Goal: Browse casually: Explore the website without a specific task or goal

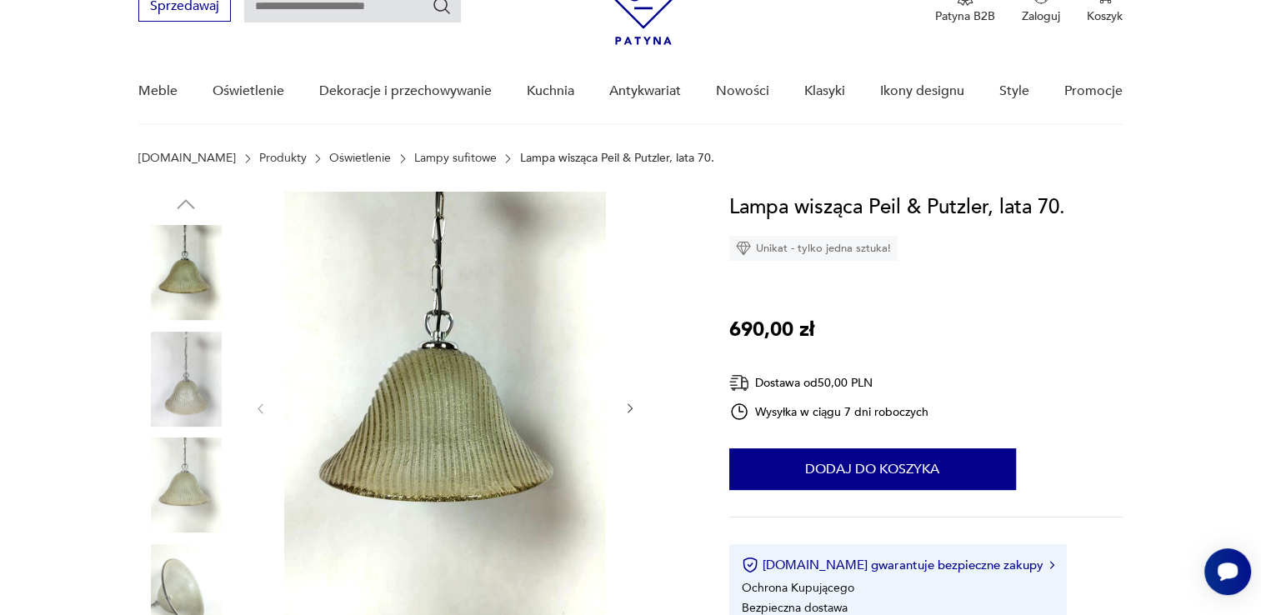
click at [626, 402] on icon "button" at bounding box center [630, 409] width 14 height 14
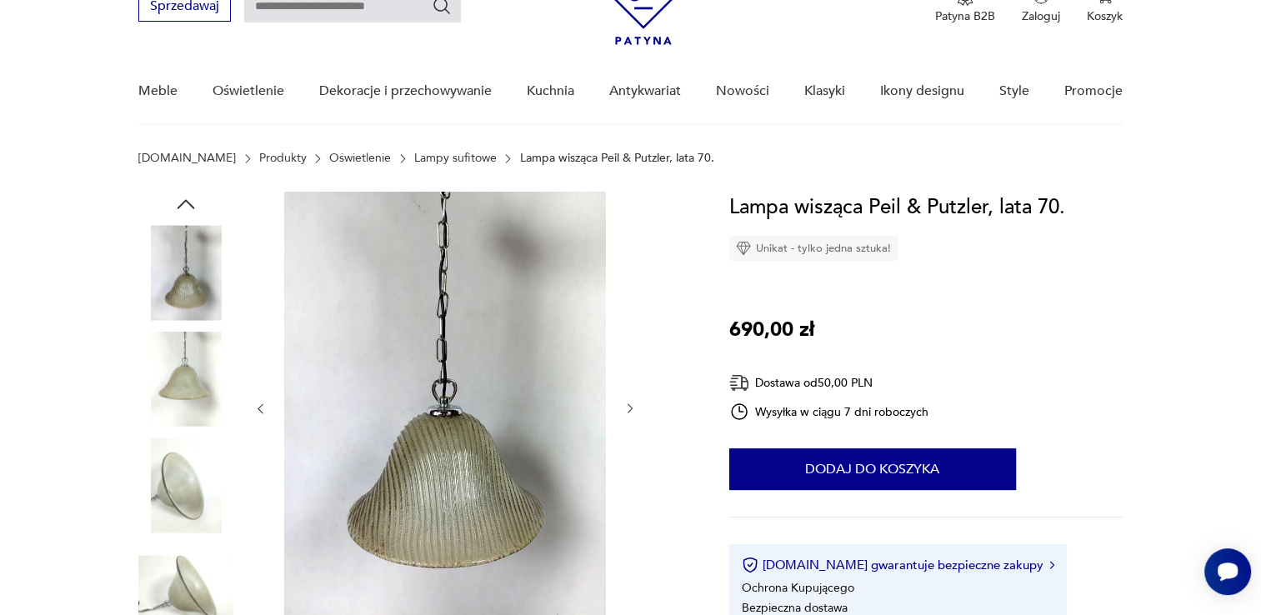
click at [626, 402] on icon "button" at bounding box center [630, 409] width 14 height 14
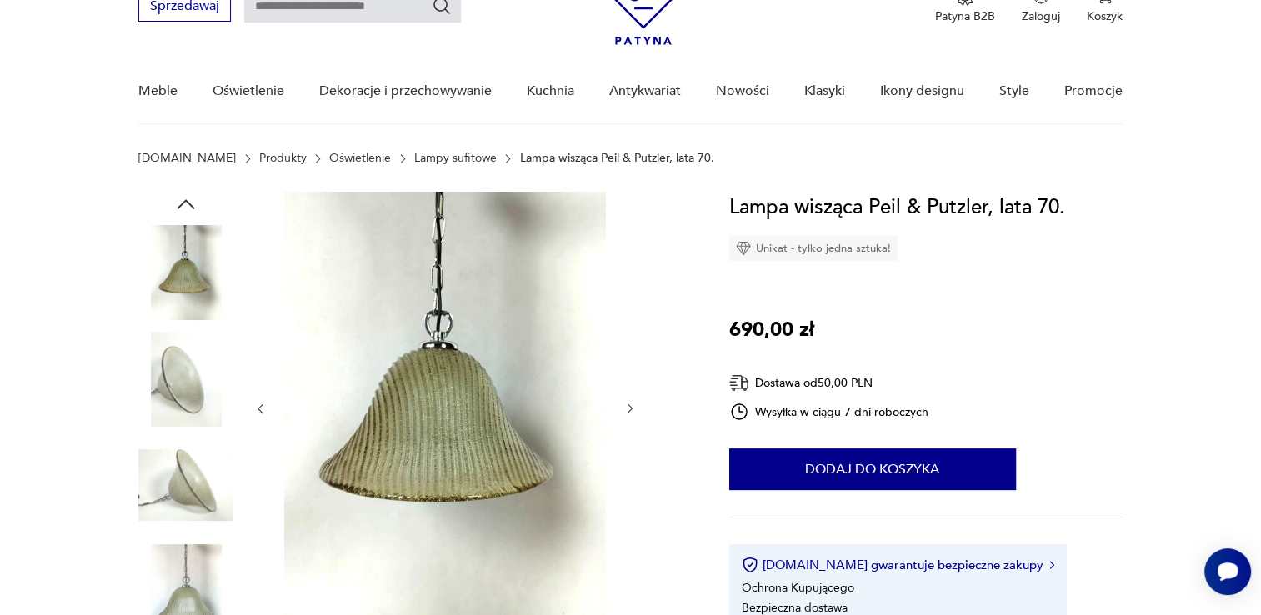
click at [626, 402] on icon "button" at bounding box center [630, 409] width 14 height 14
